Goal: Use online tool/utility: Use online tool/utility

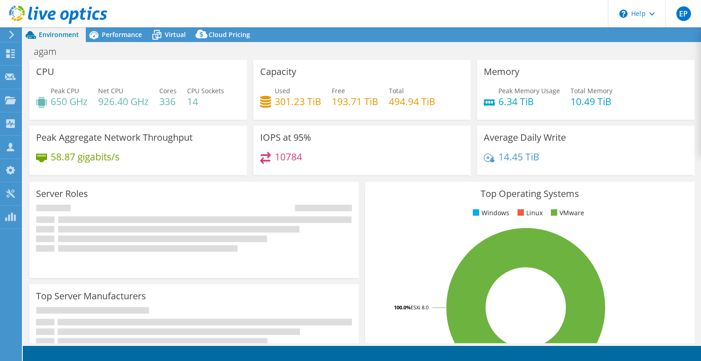
select select "USD"
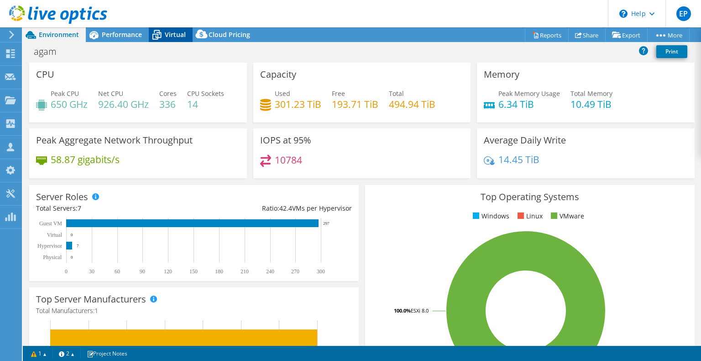
click at [188, 35] on div "Virtual" at bounding box center [171, 34] width 44 height 15
